Goal: Transaction & Acquisition: Purchase product/service

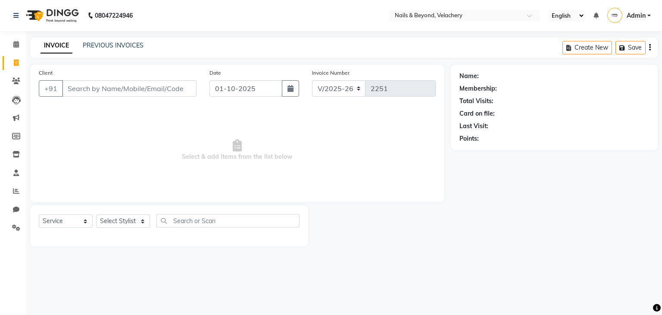
select select "8978"
select select "service"
click at [17, 80] on icon at bounding box center [16, 81] width 8 height 6
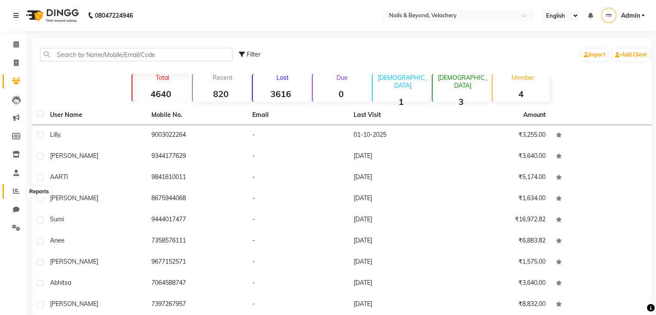
click at [16, 192] on icon at bounding box center [16, 191] width 6 height 6
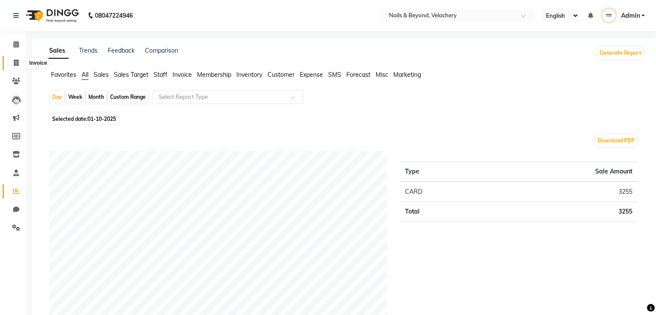
click at [22, 60] on span at bounding box center [16, 63] width 15 height 10
select select "service"
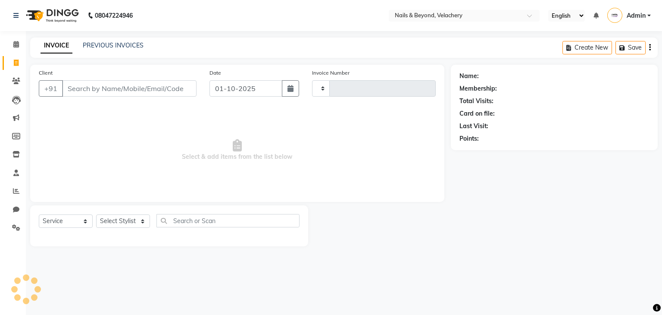
type input "2251"
select select "8978"
click at [21, 191] on span at bounding box center [16, 191] width 15 height 10
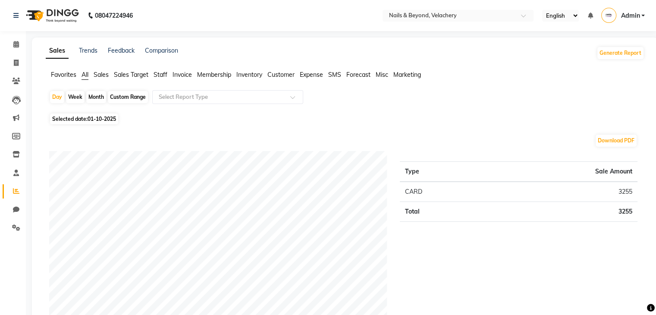
click at [162, 72] on span "Staff" at bounding box center [160, 75] width 14 height 8
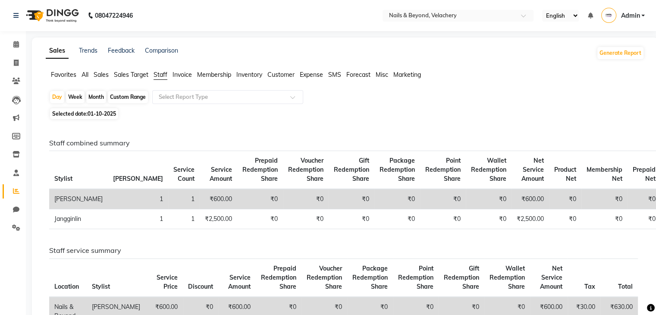
click at [116, 113] on span "01-10-2025" at bounding box center [102, 113] width 28 height 6
select select "10"
select select "2025"
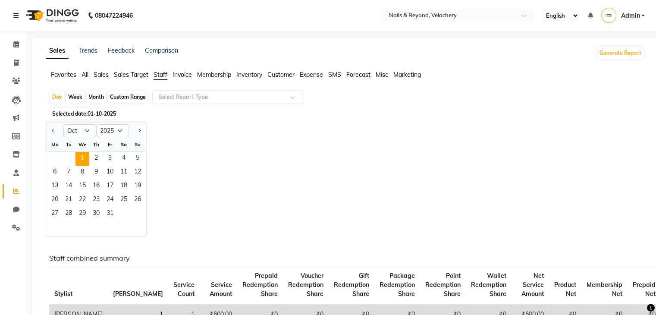
click at [185, 135] on div "Jan Feb Mar Apr May Jun [DATE] Aug Sep Oct Nov [DATE] 2016 2017 2018 2019 2020 …" at bounding box center [345, 179] width 598 height 115
click at [203, 144] on div "Jan Feb Mar Apr May Jun [DATE] Aug Sep Oct Nov [DATE] 2016 2017 2018 2019 2020 …" at bounding box center [345, 179] width 598 height 115
click at [229, 96] on input "text" at bounding box center [219, 97] width 124 height 9
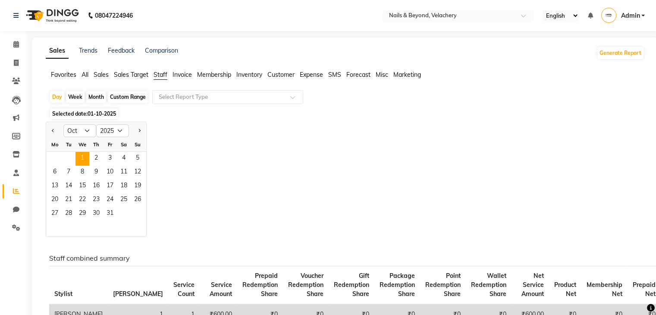
click at [347, 174] on div "Jan Feb Mar Apr May Jun [DATE] Aug Sep Oct Nov [DATE] 2016 2017 2018 2019 2020 …" at bounding box center [345, 179] width 598 height 115
click at [263, 100] on input "text" at bounding box center [219, 97] width 124 height 9
click at [370, 172] on div "Jan Feb Mar Apr May Jun [DATE] Aug Sep Oct Nov [DATE] 2016 2017 2018 2019 2020 …" at bounding box center [345, 179] width 598 height 115
click at [126, 77] on span "Sales Target" at bounding box center [131, 75] width 34 height 8
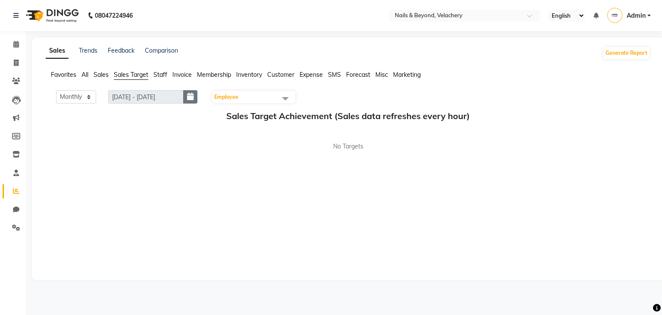
click at [194, 97] on icon "button" at bounding box center [190, 97] width 6 height 0
select select "10"
select select "2025"
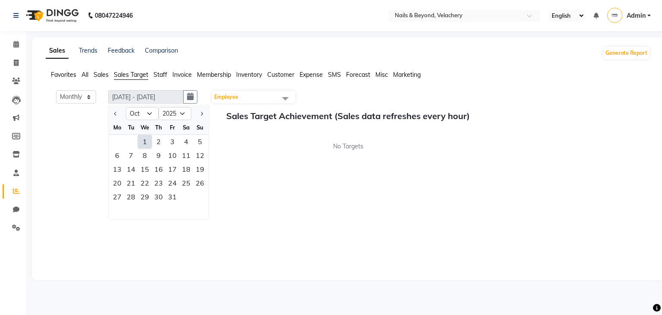
click at [147, 140] on div "1" at bounding box center [145, 142] width 14 height 14
type input "[DATE] - [DATE]"
click at [245, 149] on div "No Targets" at bounding box center [348, 146] width 605 height 9
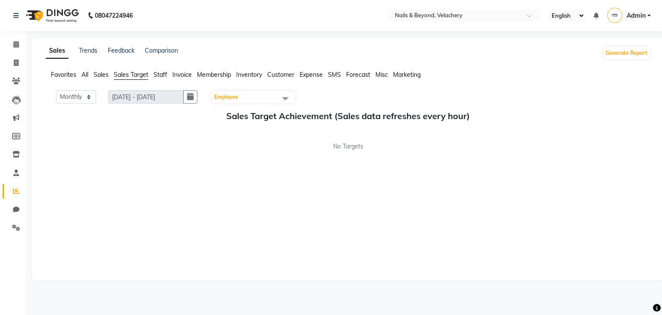
click at [120, 116] on h5 "Sales Target Achievement (Sales data refreshes every hour)" at bounding box center [348, 116] width 591 height 10
click at [122, 178] on div "Monthly Weekly [DATE] - [DATE] [DATE] Employee Select All [PERSON_NAME] [PERSON…" at bounding box center [348, 180] width 605 height 181
click at [102, 75] on span "Sales" at bounding box center [101, 75] width 15 height 8
select select "10"
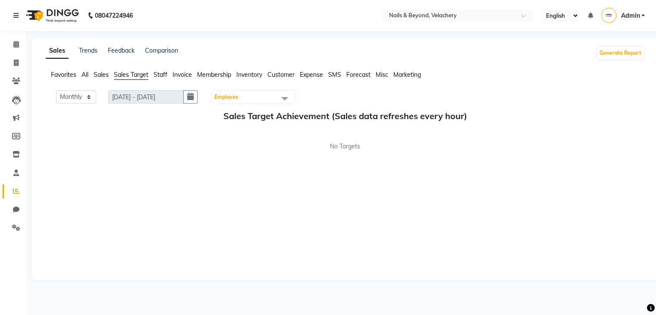
select select "2025"
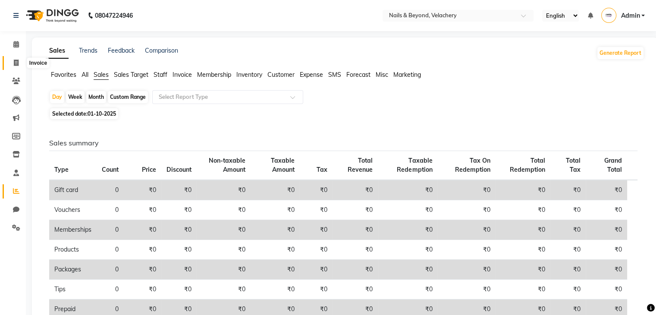
click at [15, 63] on icon at bounding box center [16, 63] width 5 height 6
select select "service"
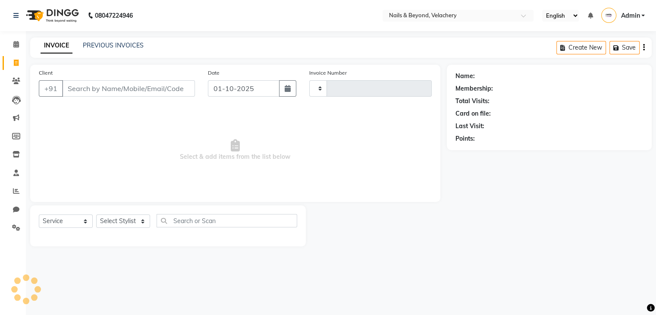
type input "2251"
select select "8978"
click at [479, 229] on div "Name: Membership: Total Visits: Card on file: Last Visit: Points:" at bounding box center [557, 156] width 213 height 182
click at [126, 90] on input "Client" at bounding box center [129, 88] width 135 height 16
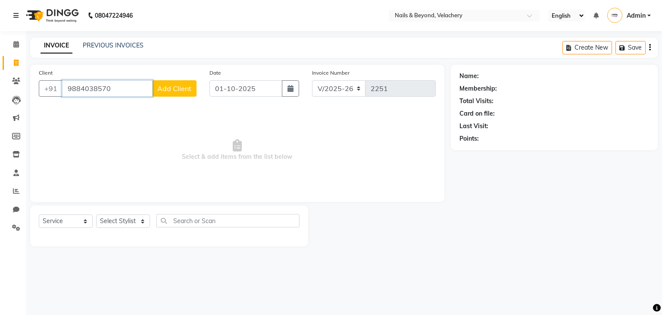
type input "9884038570"
click at [181, 91] on span "Add Client" at bounding box center [174, 88] width 34 height 9
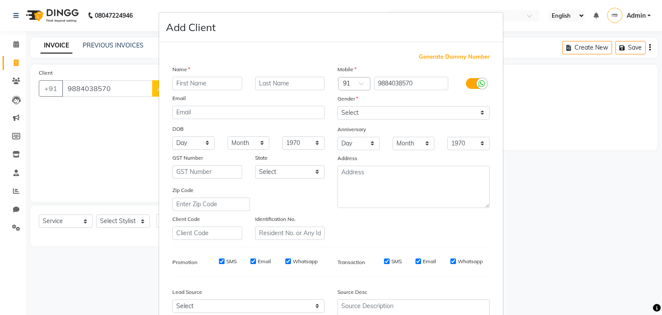
click at [189, 83] on input "text" at bounding box center [207, 83] width 70 height 13
type input "durga"
click at [434, 113] on select "Select [DEMOGRAPHIC_DATA] [DEMOGRAPHIC_DATA] Other Prefer Not To Say" at bounding box center [414, 112] width 152 height 13
select select "[DEMOGRAPHIC_DATA]"
click at [338, 107] on select "Select [DEMOGRAPHIC_DATA] [DEMOGRAPHIC_DATA] Other Prefer Not To Say" at bounding box center [414, 112] width 152 height 13
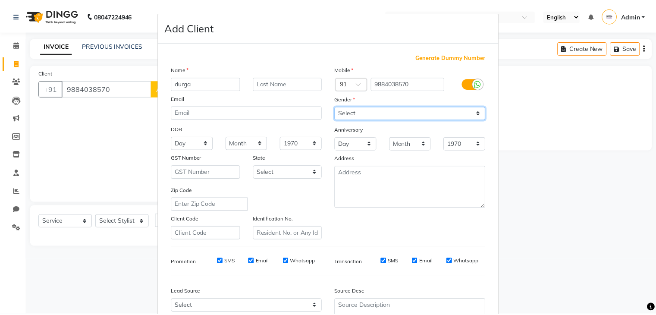
scroll to position [88, 0]
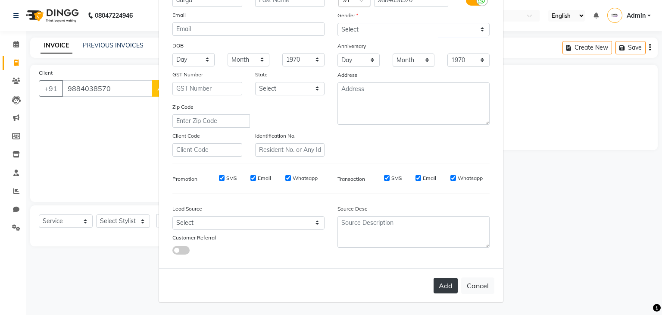
click at [442, 289] on button "Add" at bounding box center [446, 286] width 24 height 16
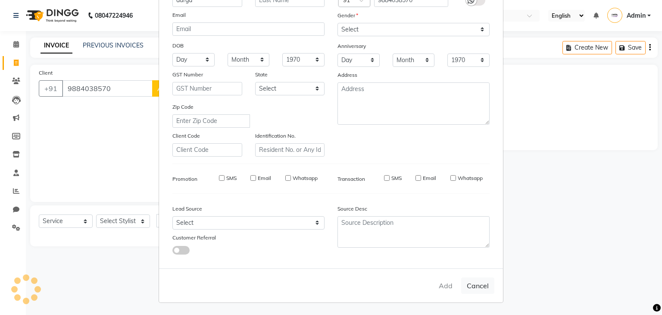
select select
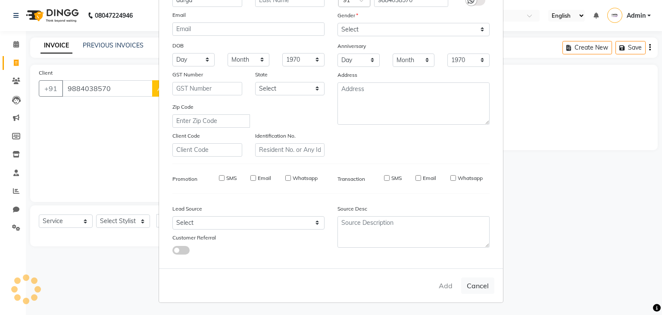
select select
checkbox input "false"
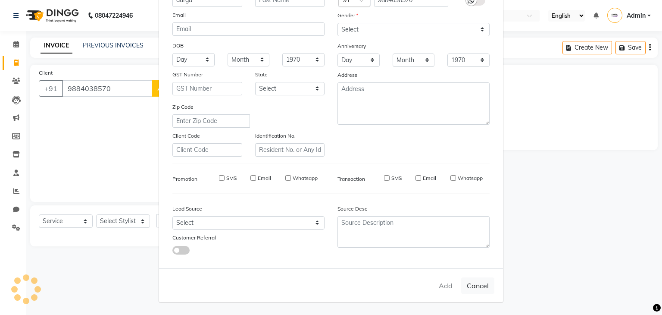
checkbox input "false"
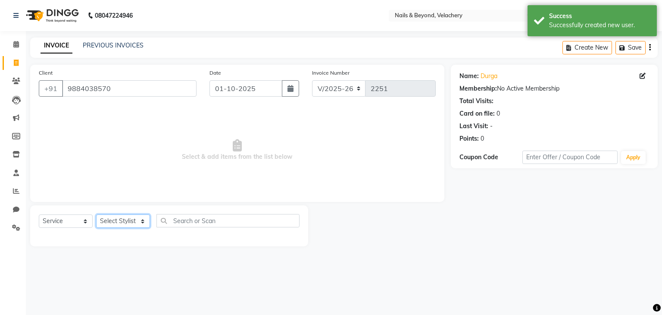
click at [129, 226] on select "Select Stylist [PERSON_NAME] [PERSON_NAME] JANGGINLIN Jothang Konyak [PERSON_NA…" at bounding box center [123, 220] width 54 height 13
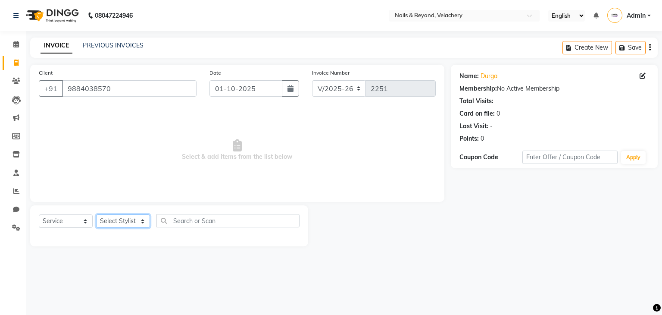
select select "91203"
click at [96, 215] on select "Select Stylist [PERSON_NAME] [PERSON_NAME] JANGGINLIN Jothang Konyak [PERSON_NA…" at bounding box center [123, 220] width 54 height 13
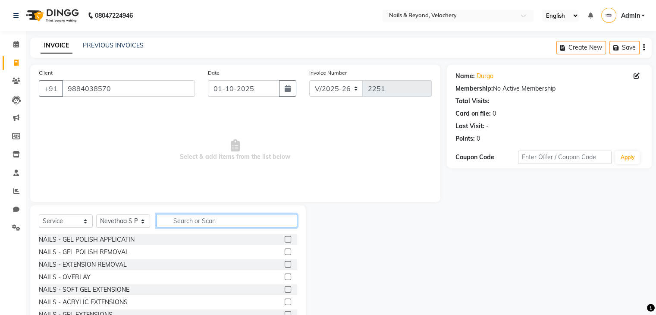
click at [198, 221] on input "text" at bounding box center [227, 220] width 141 height 13
type input "gl"
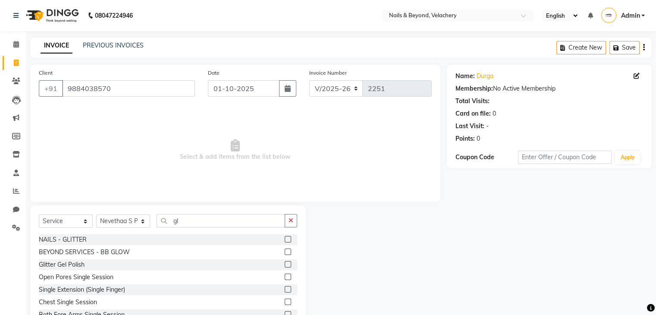
click at [241, 266] on div "Glitter Gel Polish" at bounding box center [168, 264] width 258 height 11
click at [285, 265] on label at bounding box center [288, 264] width 6 height 6
click at [285, 265] on input "checkbox" at bounding box center [288, 265] width 6 height 6
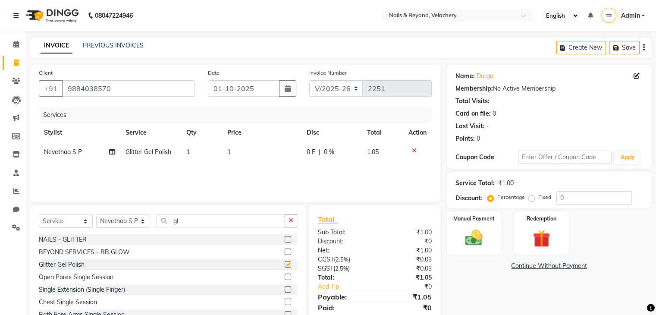
checkbox input "false"
click at [238, 153] on td "1" at bounding box center [261, 151] width 79 height 19
select select "91203"
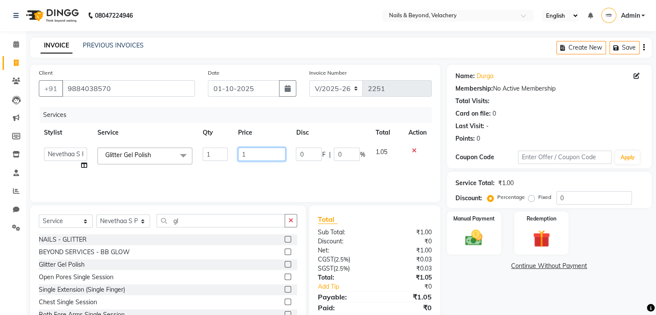
click at [260, 151] on input "1" at bounding box center [261, 153] width 47 height 13
type input "1250"
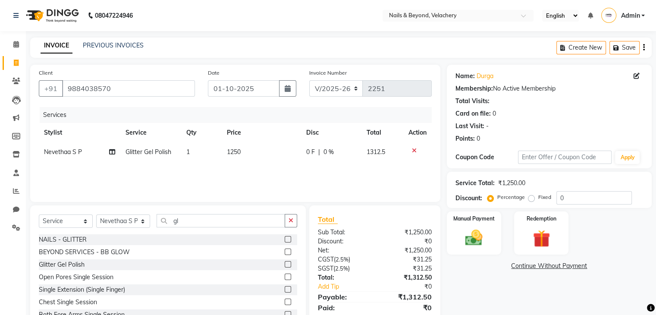
click at [282, 172] on div "Services Stylist Service Qty Price Disc Total Action Nevethaa S P Glitter Gel P…" at bounding box center [235, 150] width 393 height 86
click at [198, 221] on input "gl" at bounding box center [221, 220] width 128 height 13
type input "g"
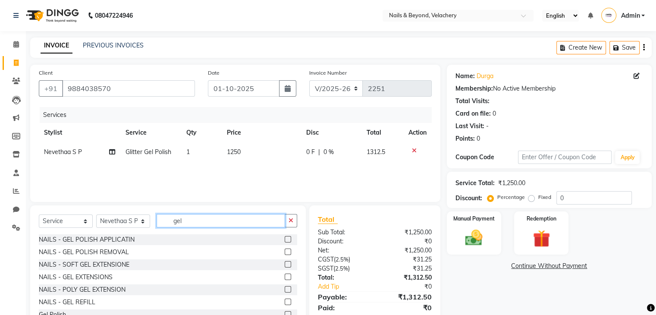
type input "gel"
click at [285, 240] on label at bounding box center [288, 239] width 6 height 6
click at [285, 240] on input "checkbox" at bounding box center [288, 240] width 6 height 6
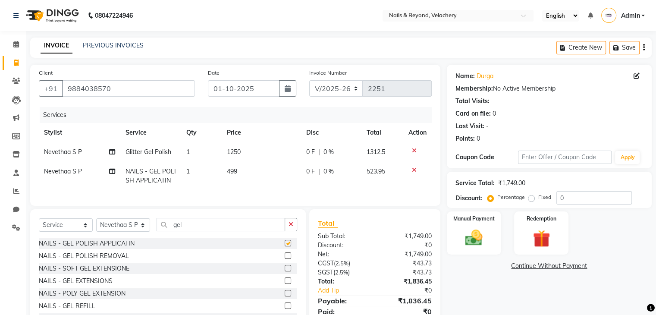
checkbox input "false"
click at [235, 169] on span "499" at bounding box center [232, 171] width 10 height 8
select select "91203"
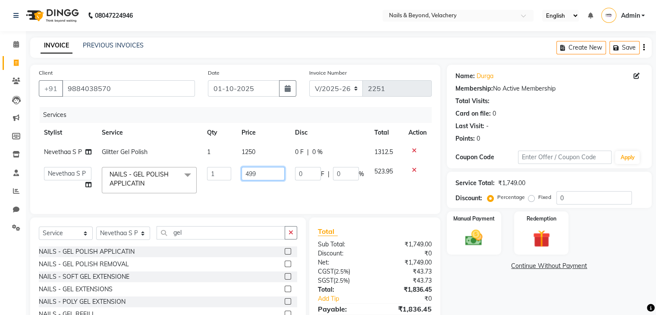
click at [255, 176] on input "499" at bounding box center [262, 173] width 43 height 13
type input "4"
type input "1000"
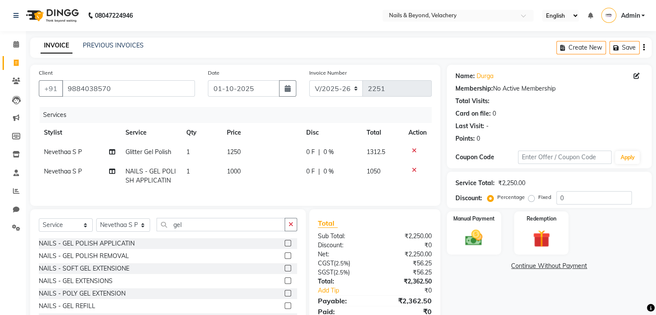
click at [414, 169] on icon at bounding box center [414, 170] width 5 height 6
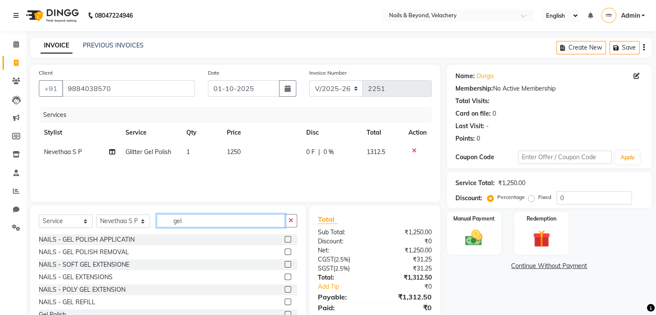
click at [204, 221] on input "gel" at bounding box center [221, 220] width 128 height 13
type input "g"
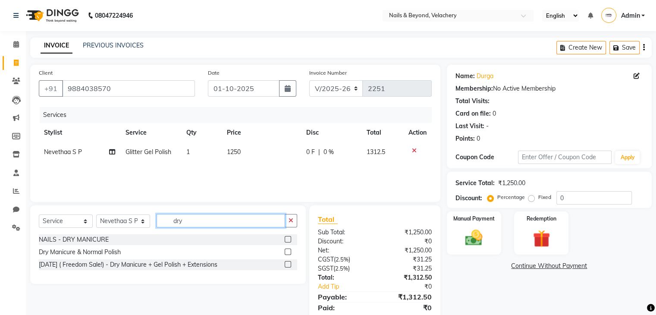
type input "dry"
click at [288, 250] on label at bounding box center [288, 251] width 6 height 6
click at [288, 250] on input "checkbox" at bounding box center [288, 252] width 6 height 6
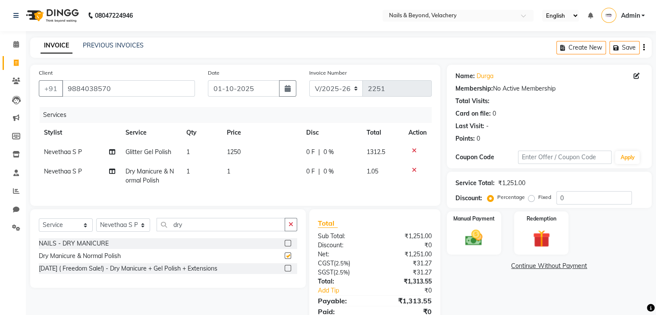
checkbox input "false"
click at [237, 176] on td "1" at bounding box center [261, 176] width 79 height 28
select select "91203"
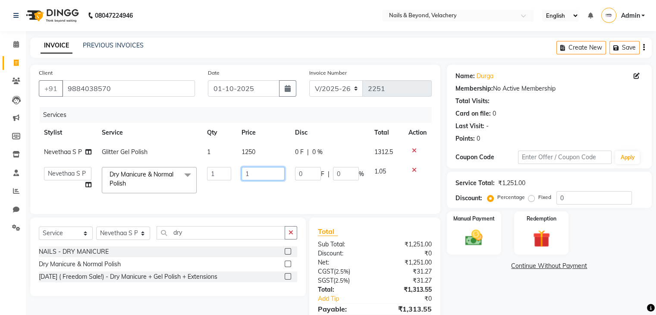
click at [258, 176] on input "1" at bounding box center [262, 173] width 43 height 13
type input "600"
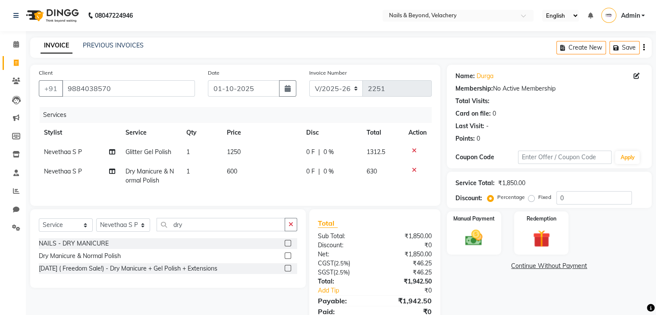
click at [77, 175] on span "Nevethaa S P" at bounding box center [63, 171] width 38 height 8
select select "91203"
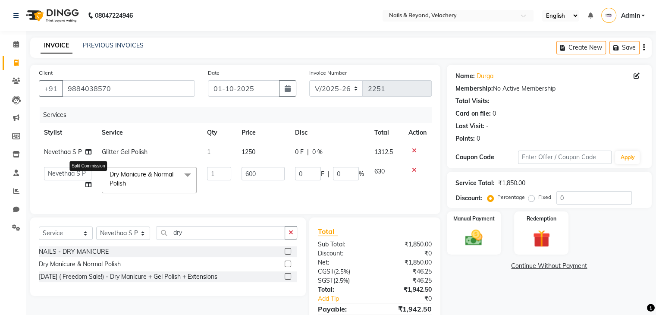
click at [86, 183] on icon at bounding box center [88, 185] width 6 height 6
select select "91203"
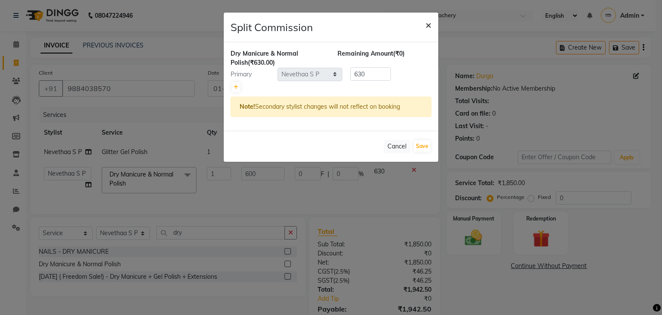
click at [428, 23] on span "×" at bounding box center [429, 24] width 6 height 13
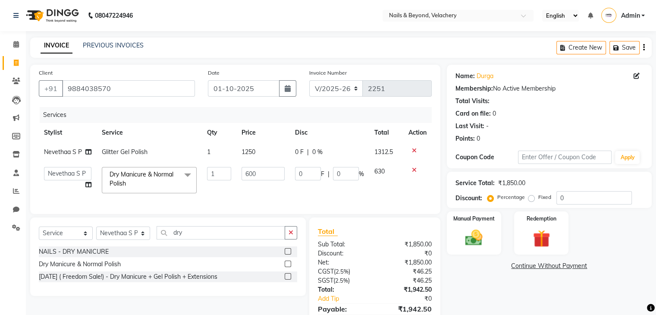
click at [412, 170] on icon at bounding box center [414, 170] width 5 height 6
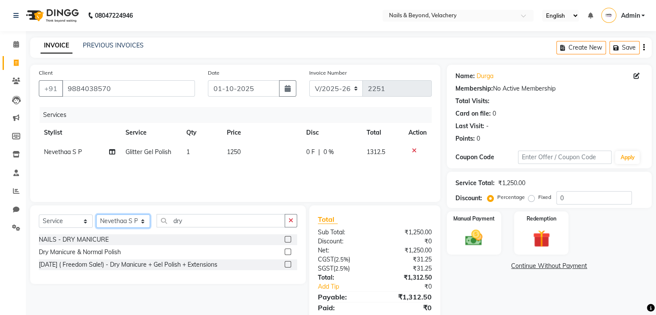
click at [128, 221] on select "Select Stylist [PERSON_NAME] [PERSON_NAME] JANGGINLIN Jothang Konyak [PERSON_NA…" at bounding box center [123, 220] width 54 height 13
select select "91195"
click at [96, 215] on select "Select Stylist [PERSON_NAME] [PERSON_NAME] JANGGINLIN Jothang Konyak [PERSON_NA…" at bounding box center [123, 220] width 54 height 13
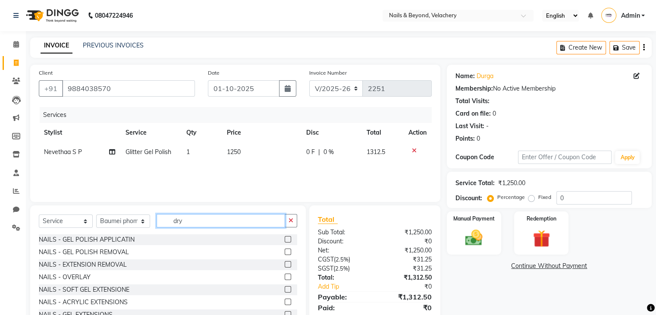
click at [213, 222] on input "dry" at bounding box center [221, 220] width 128 height 13
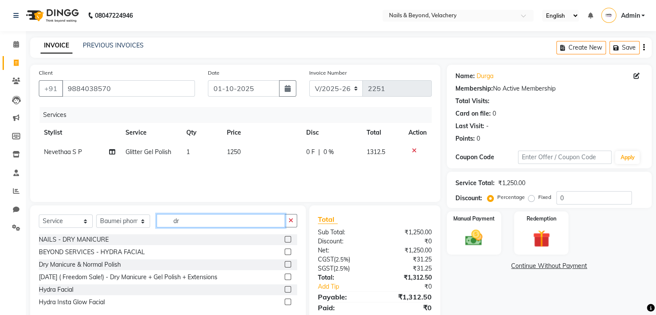
type input "dry"
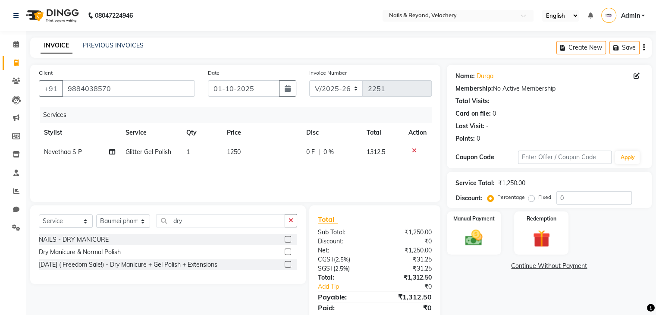
click at [287, 250] on label at bounding box center [288, 251] width 6 height 6
click at [287, 250] on input "checkbox" at bounding box center [288, 252] width 6 height 6
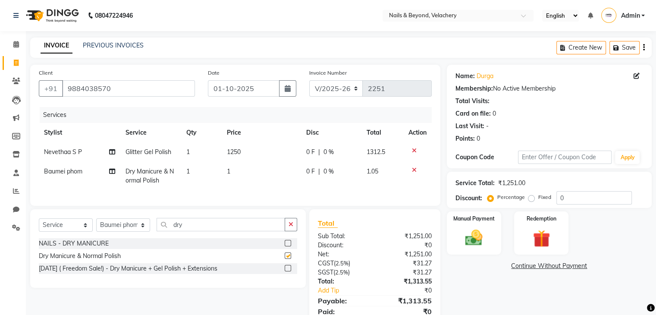
checkbox input "false"
click at [233, 169] on td "1" at bounding box center [261, 176] width 79 height 28
select select "91195"
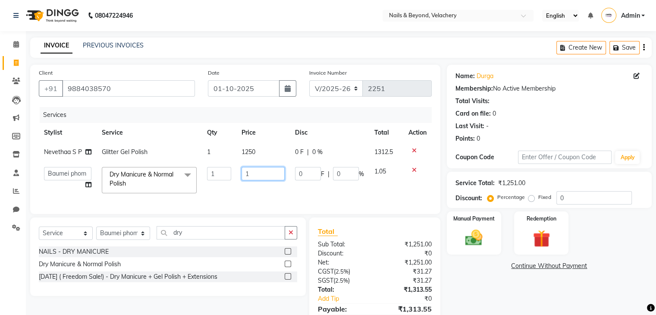
click at [248, 176] on input "1" at bounding box center [262, 173] width 43 height 13
type input "600"
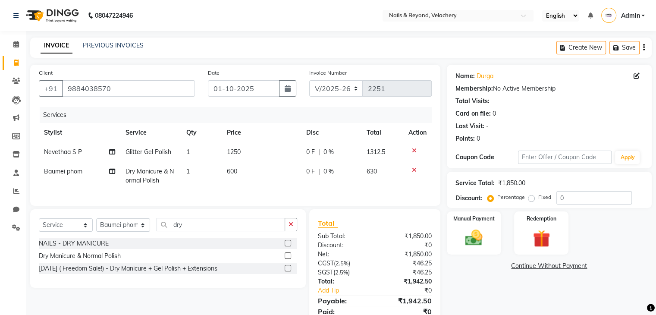
click at [272, 194] on div "Services Stylist Service Qty Price Disc Total Action Nevethaa S P Glitter Gel P…" at bounding box center [235, 152] width 393 height 90
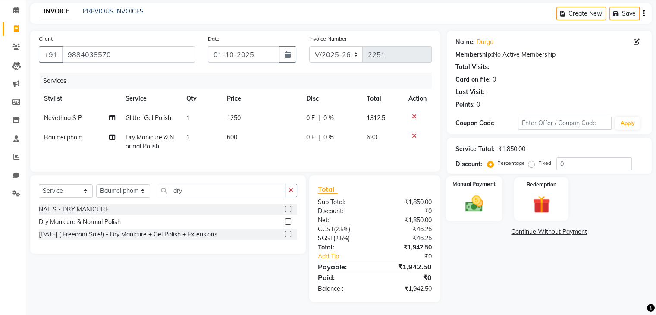
click at [478, 194] on img at bounding box center [473, 204] width 29 height 21
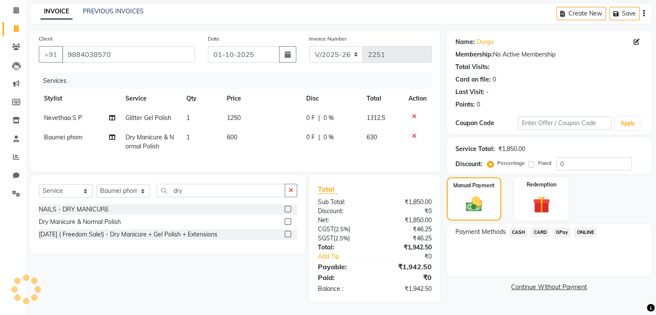
click at [566, 227] on span "GPay" at bounding box center [562, 232] width 18 height 10
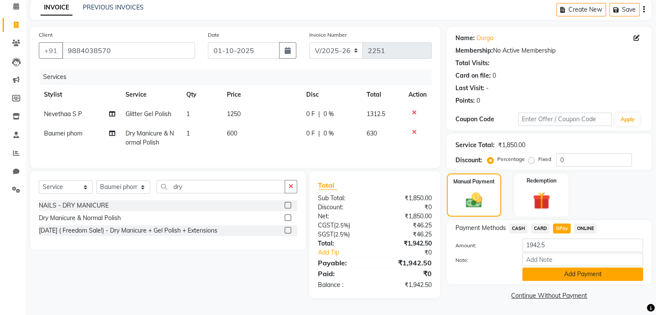
click at [588, 271] on button "Add Payment" at bounding box center [582, 273] width 121 height 13
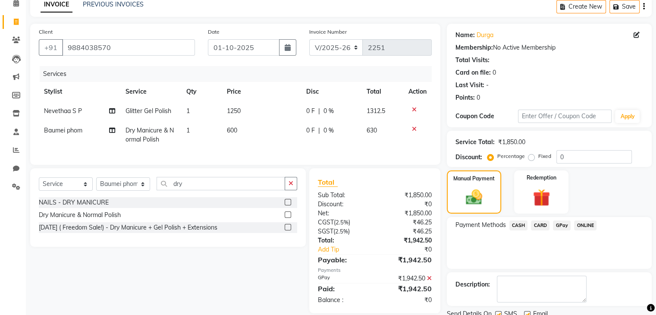
scroll to position [74, 0]
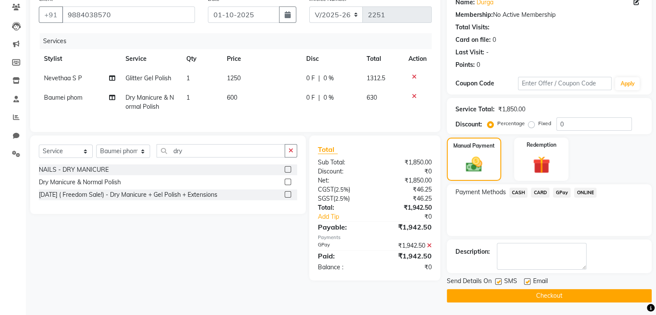
click at [567, 298] on button "Checkout" at bounding box center [549, 295] width 205 height 13
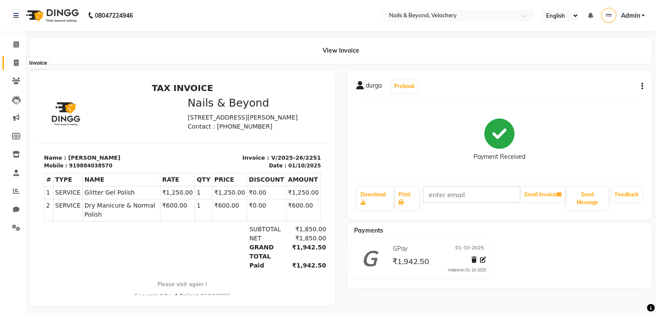
click at [19, 66] on span at bounding box center [16, 63] width 15 height 10
select select "service"
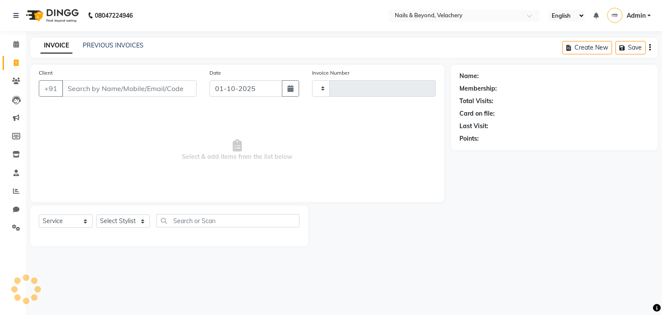
type input "2252"
select select "8978"
click at [116, 84] on input "Client" at bounding box center [129, 88] width 135 height 16
click at [16, 192] on icon at bounding box center [16, 191] width 6 height 6
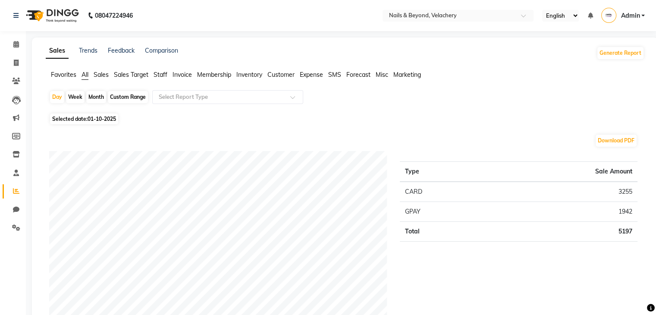
click at [124, 75] on span "Sales Target" at bounding box center [131, 75] width 34 height 8
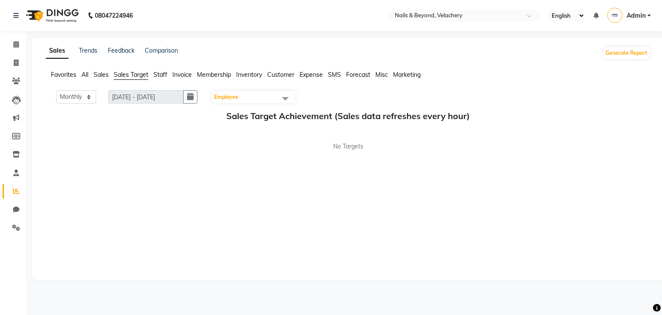
click at [104, 76] on span "Sales" at bounding box center [101, 75] width 15 height 8
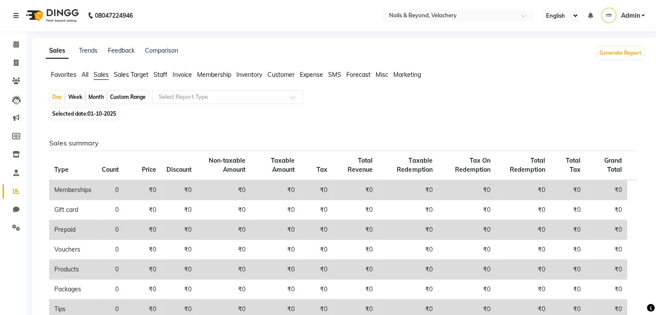
click at [86, 75] on span "All" at bounding box center [84, 75] width 7 height 8
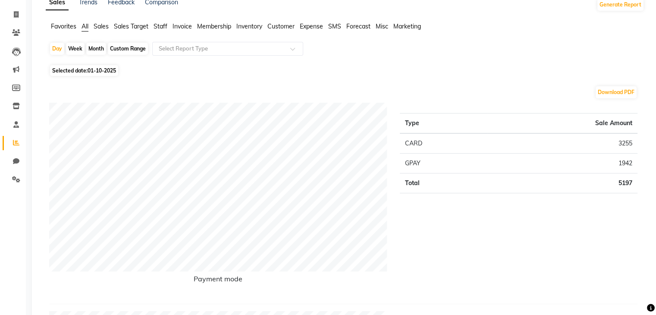
scroll to position [47, 0]
click at [167, 29] on span "Staff" at bounding box center [160, 27] width 14 height 8
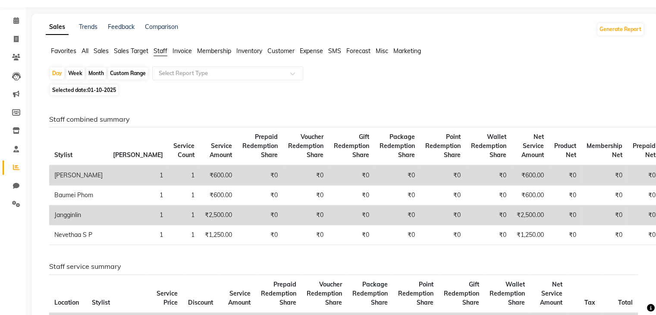
scroll to position [24, 0]
click at [19, 35] on span at bounding box center [16, 39] width 15 height 10
select select "8978"
select select "service"
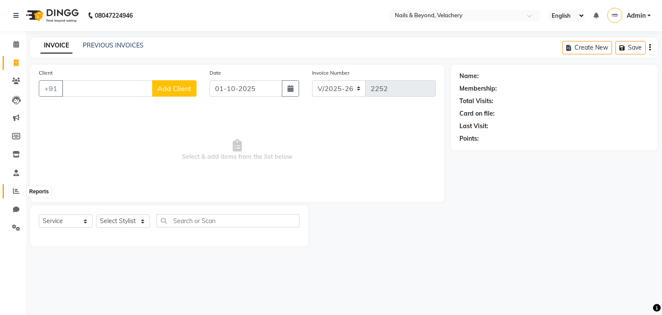
click at [16, 191] on icon at bounding box center [16, 191] width 6 height 6
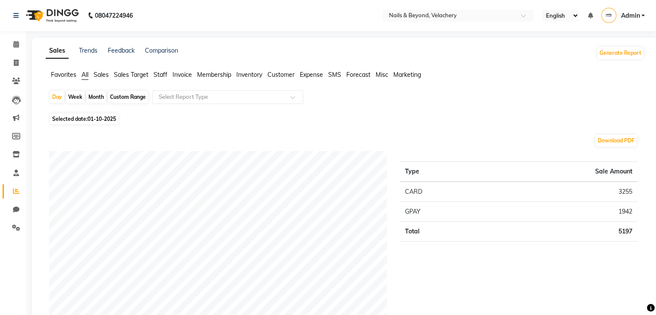
click at [185, 75] on span "Invoice" at bounding box center [181, 75] width 19 height 8
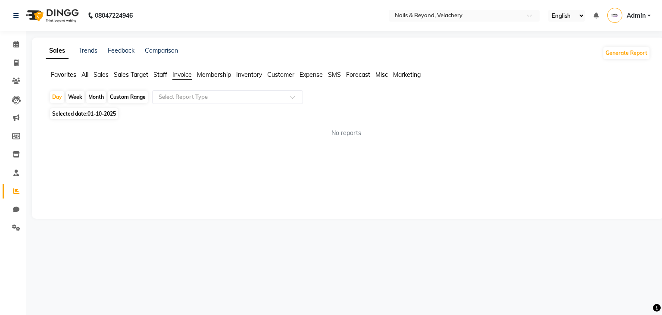
click at [185, 75] on span "Invoice" at bounding box center [181, 75] width 19 height 8
click at [157, 78] on span "Staff" at bounding box center [160, 75] width 14 height 8
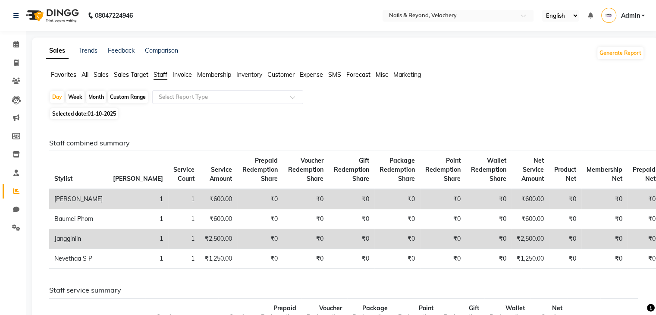
click at [104, 76] on span "Sales" at bounding box center [101, 75] width 15 height 8
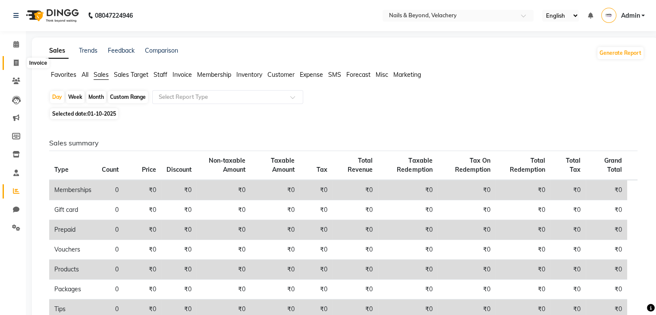
click at [18, 63] on icon at bounding box center [16, 63] width 5 height 6
select select "service"
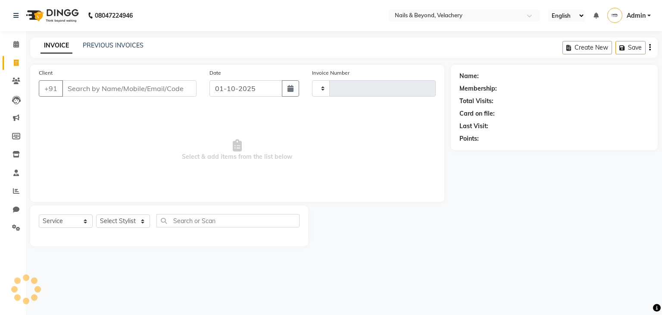
type input "2252"
select select "8978"
click at [106, 87] on input "Client" at bounding box center [129, 88] width 135 height 16
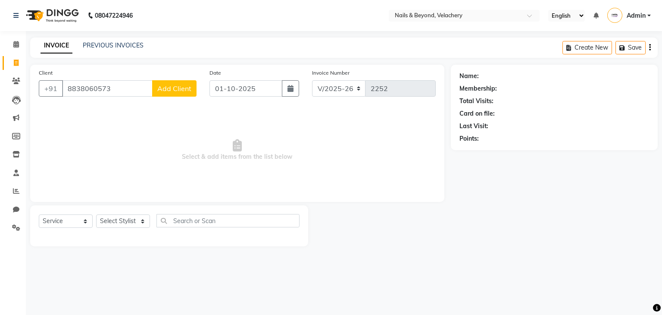
type input "8838060573"
click at [167, 91] on span "Add Client" at bounding box center [174, 88] width 34 height 9
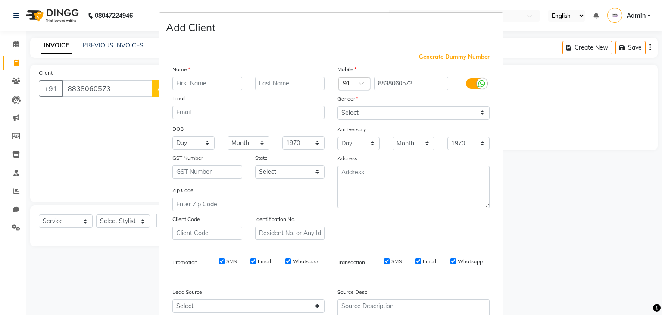
click at [185, 86] on input "text" at bounding box center [207, 83] width 70 height 13
type input "divya"
click at [436, 115] on select "Select [DEMOGRAPHIC_DATA] [DEMOGRAPHIC_DATA] Other Prefer Not To Say" at bounding box center [414, 112] width 152 height 13
select select "[DEMOGRAPHIC_DATA]"
click at [338, 107] on select "Select [DEMOGRAPHIC_DATA] [DEMOGRAPHIC_DATA] Other Prefer Not To Say" at bounding box center [414, 112] width 152 height 13
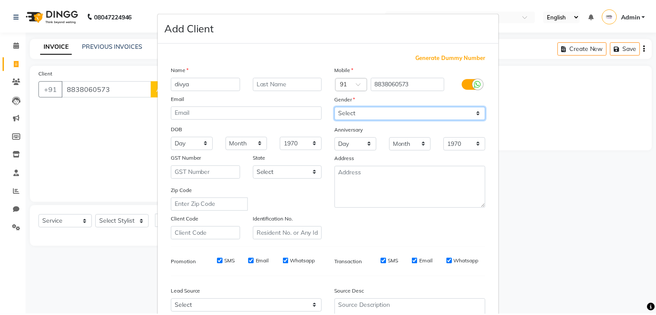
scroll to position [88, 0]
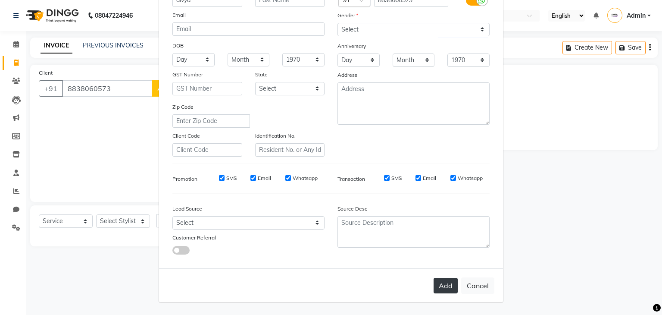
click at [448, 285] on button "Add" at bounding box center [446, 286] width 24 height 16
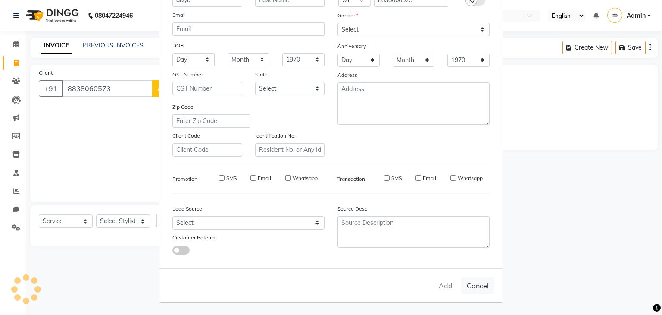
select select
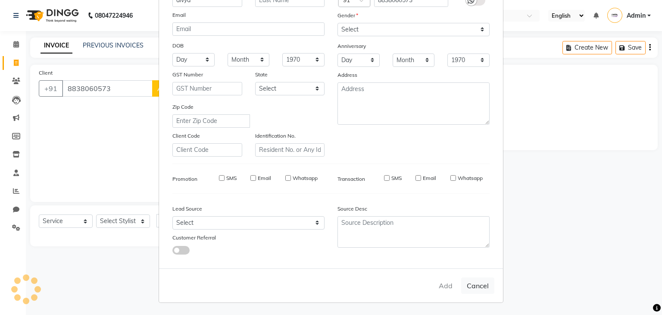
select select
checkbox input "false"
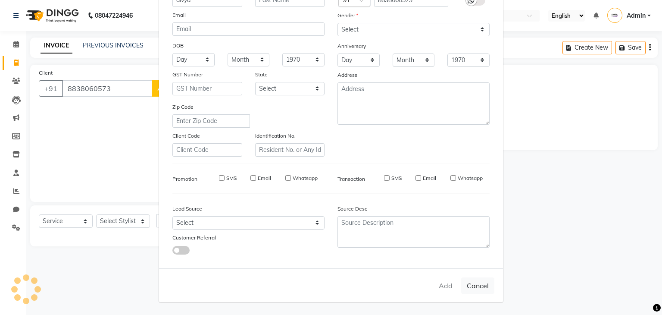
checkbox input "false"
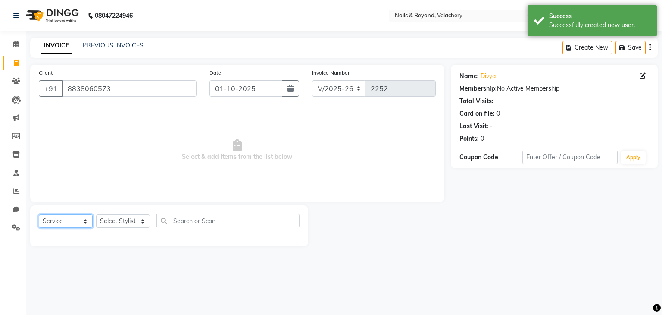
click at [72, 223] on select "Select Service Product Membership Package Voucher Prepaid Gift Card" at bounding box center [66, 220] width 54 height 13
click at [128, 220] on select "Select Stylist [PERSON_NAME] [PERSON_NAME] JANGGINLIN Jothang Konyak [PERSON_NA…" at bounding box center [123, 220] width 54 height 13
select select "91193"
click at [96, 215] on select "Select Stylist [PERSON_NAME] [PERSON_NAME] JANGGINLIN Jothang Konyak [PERSON_NA…" at bounding box center [123, 220] width 54 height 13
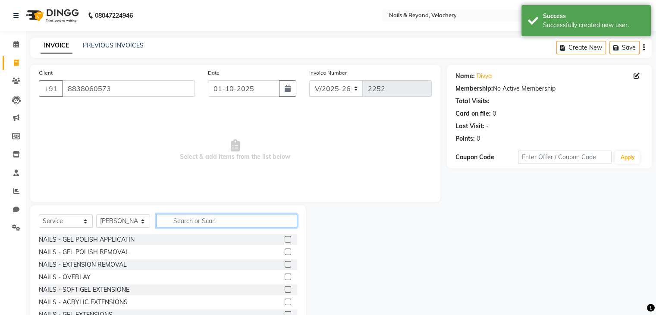
click at [184, 222] on input "text" at bounding box center [227, 220] width 141 height 13
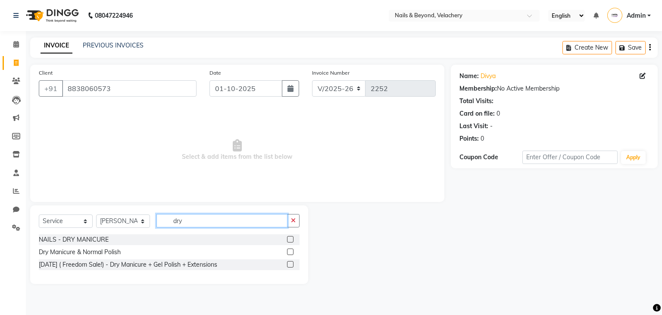
type input "dry"
click at [291, 252] on label at bounding box center [290, 251] width 6 height 6
click at [291, 252] on input "checkbox" at bounding box center [290, 252] width 6 height 6
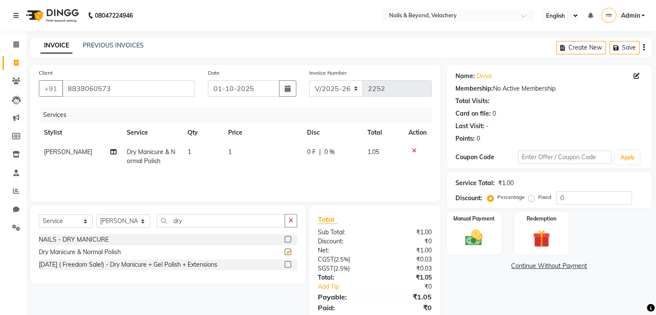
checkbox input "false"
click at [144, 221] on select "Select Stylist [PERSON_NAME] [PERSON_NAME] JANGGINLIN Jothang Konyak [PERSON_NA…" at bounding box center [123, 220] width 54 height 13
select select "91198"
click at [96, 215] on select "Select Stylist [PERSON_NAME] [PERSON_NAME] JANGGINLIN Jothang Konyak [PERSON_NA…" at bounding box center [123, 220] width 54 height 13
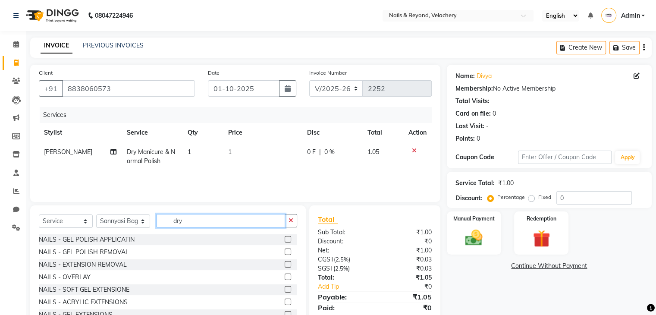
click at [209, 223] on input "dry" at bounding box center [221, 220] width 128 height 13
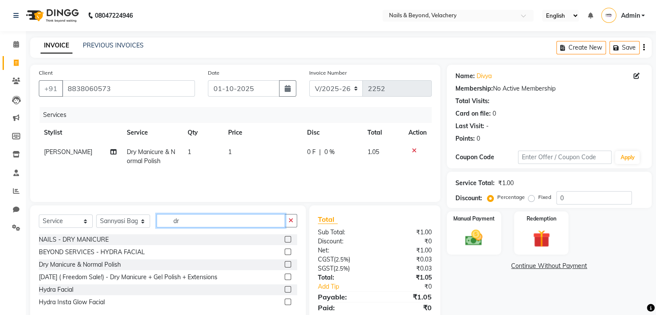
type input "dry"
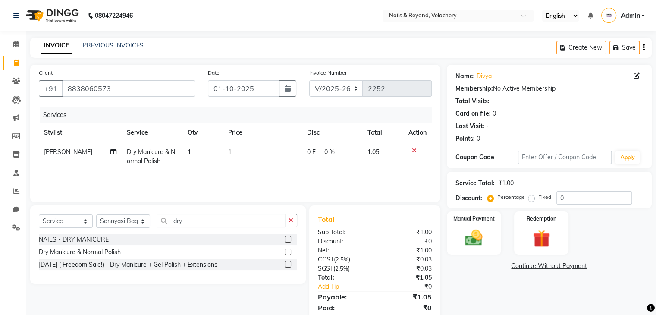
click at [287, 249] on label at bounding box center [288, 251] width 6 height 6
click at [287, 249] on input "checkbox" at bounding box center [288, 252] width 6 height 6
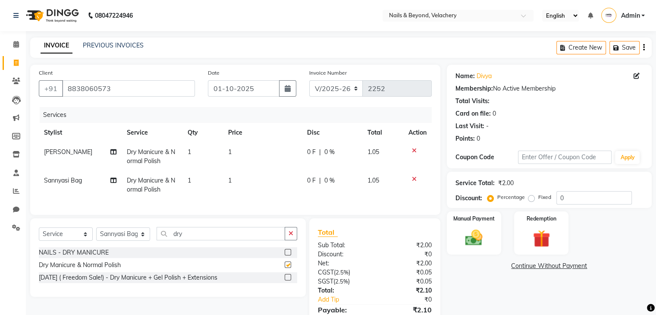
checkbox input "false"
click at [237, 149] on td "1" at bounding box center [262, 156] width 79 height 28
select select "91193"
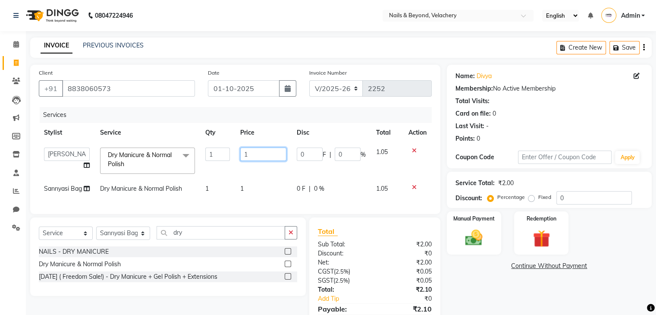
click at [260, 154] on input "1" at bounding box center [263, 153] width 46 height 13
type input "600"
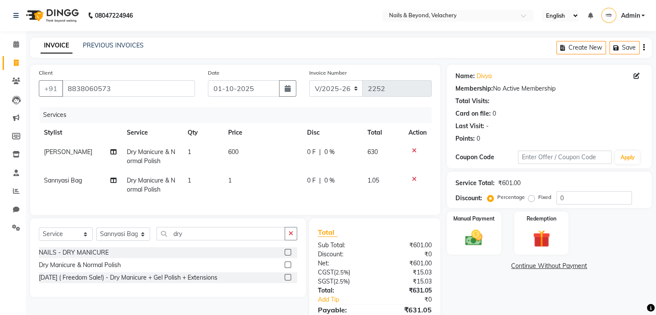
click at [271, 170] on td "600" at bounding box center [262, 156] width 79 height 28
select select "91193"
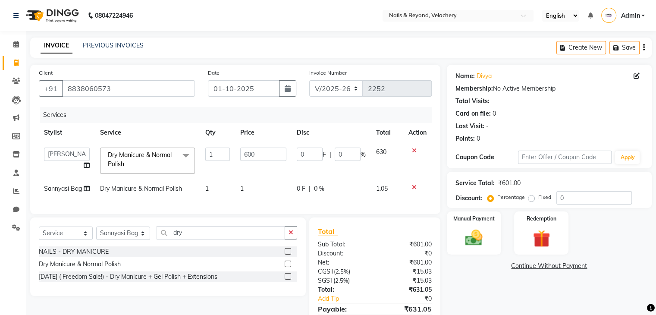
click at [248, 191] on td "1" at bounding box center [263, 188] width 56 height 19
select select "91198"
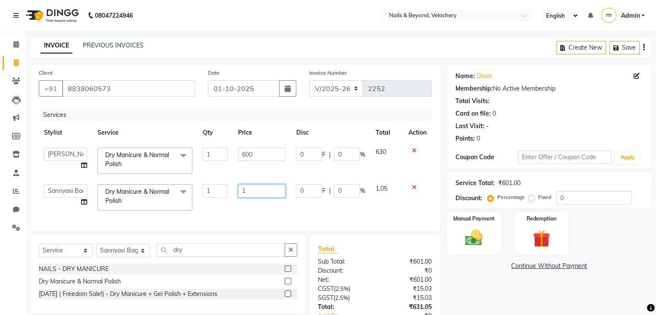
click at [250, 192] on input "1" at bounding box center [261, 190] width 47 height 13
type input "600"
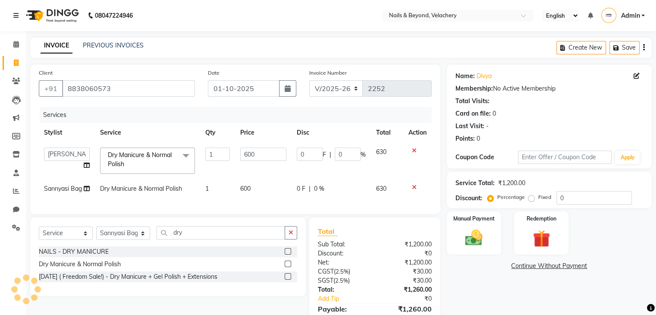
click at [286, 180] on td "600" at bounding box center [263, 188] width 56 height 19
select select "91198"
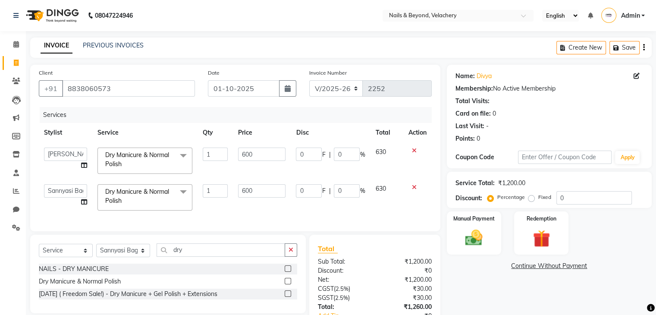
scroll to position [66, 0]
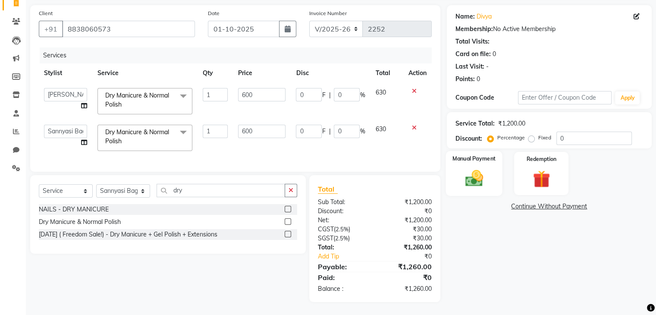
click at [467, 159] on div "Manual Payment" at bounding box center [473, 173] width 56 height 44
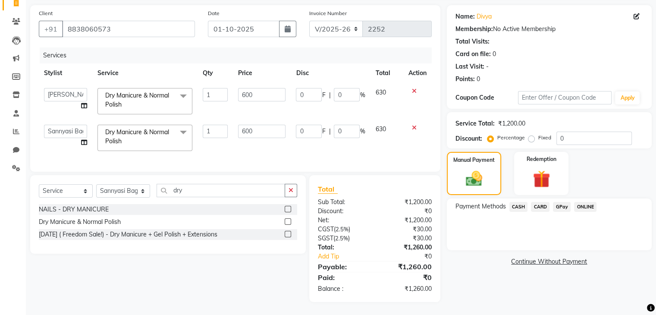
click at [562, 202] on span "GPay" at bounding box center [562, 207] width 18 height 10
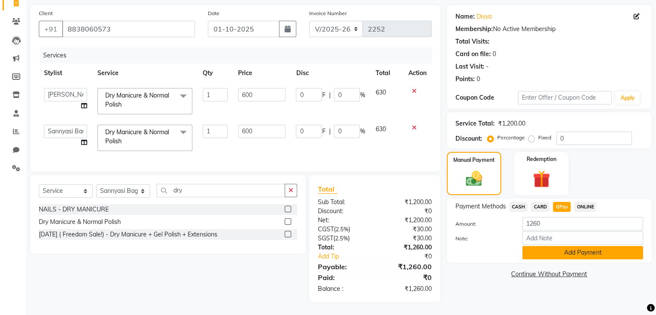
click at [594, 247] on button "Add Payment" at bounding box center [582, 252] width 121 height 13
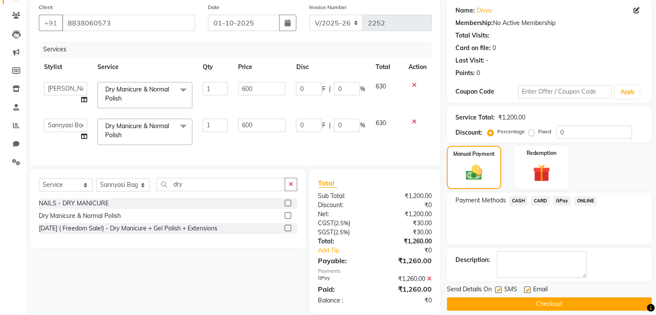
click at [559, 304] on button "Checkout" at bounding box center [549, 303] width 205 height 13
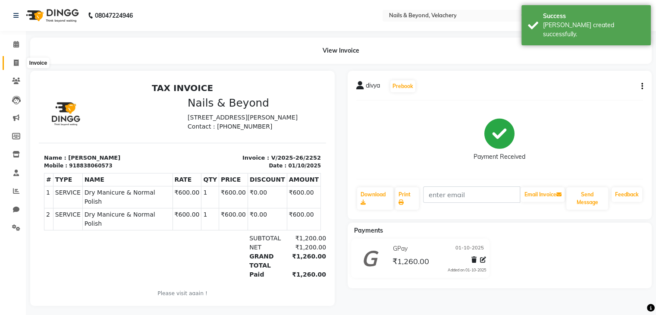
click at [17, 60] on icon at bounding box center [16, 63] width 5 height 6
select select "8978"
select select "service"
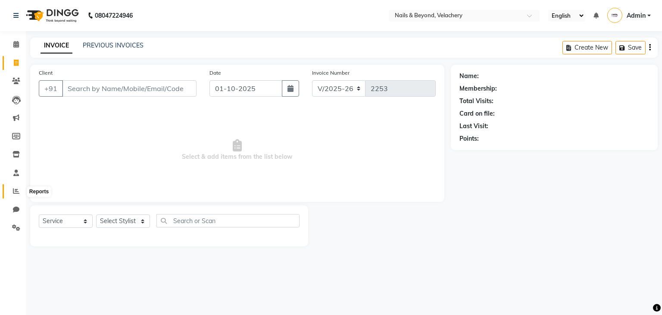
click at [14, 192] on icon at bounding box center [16, 191] width 6 height 6
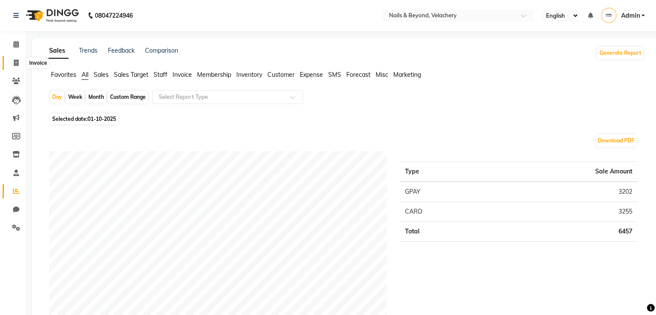
click at [15, 64] on icon at bounding box center [16, 63] width 5 height 6
select select "8978"
select select "service"
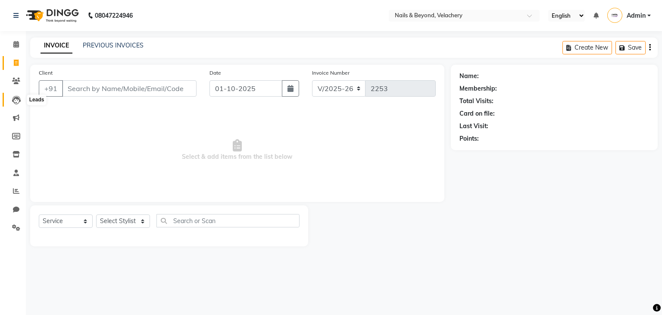
click at [17, 102] on icon at bounding box center [16, 100] width 9 height 9
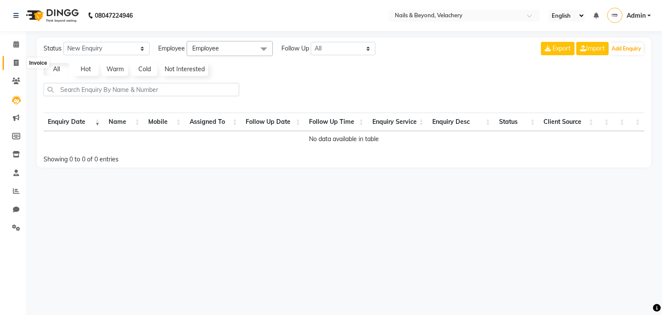
click at [18, 66] on span at bounding box center [16, 63] width 15 height 10
select select "service"
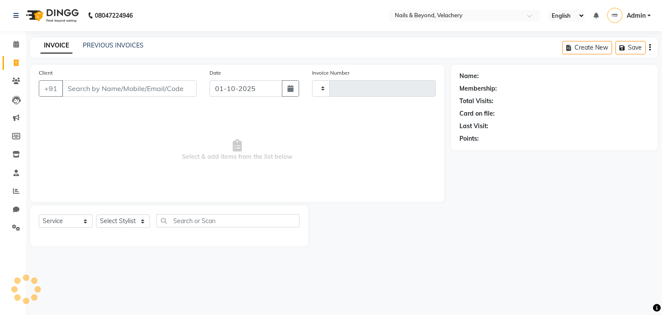
type input "2253"
select select "8978"
